Goal: Information Seeking & Learning: Understand process/instructions

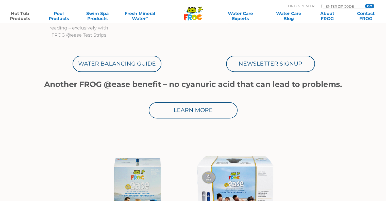
scroll to position [279, 0]
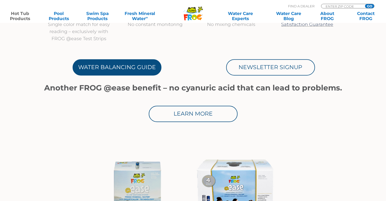
click at [131, 72] on link "Water Balancing Guide" at bounding box center [117, 67] width 89 height 16
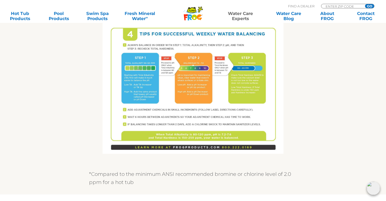
scroll to position [355, 0]
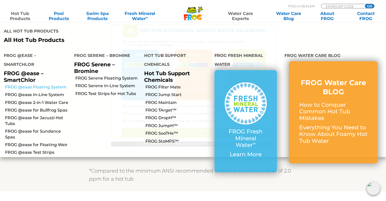
click at [46, 84] on link "FROG @ease Floating System" at bounding box center [37, 87] width 65 height 6
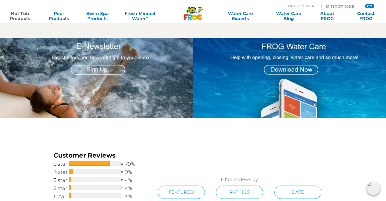
scroll to position [584, 0]
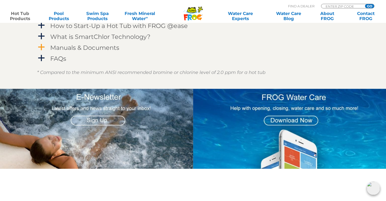
click at [40, 48] on span "a" at bounding box center [42, 47] width 8 height 8
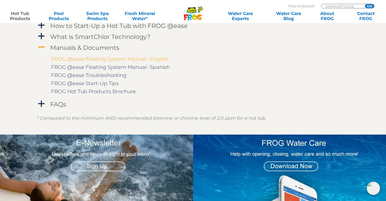
click at [79, 58] on link "FROG @ease Floating System Manual- English" at bounding box center [109, 59] width 117 height 6
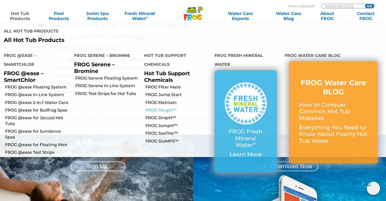
click at [169, 107] on link "FROG TArget™" at bounding box center [177, 110] width 65 height 6
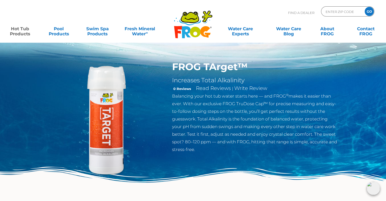
click at [289, 181] on img at bounding box center [193, 187] width 386 height 42
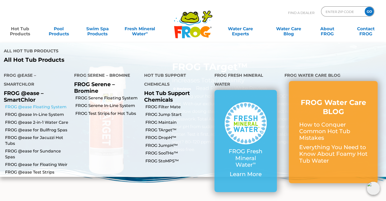
click at [48, 104] on link "FROG @ease Floating System" at bounding box center [37, 107] width 65 height 6
